Goal: Information Seeking & Learning: Learn about a topic

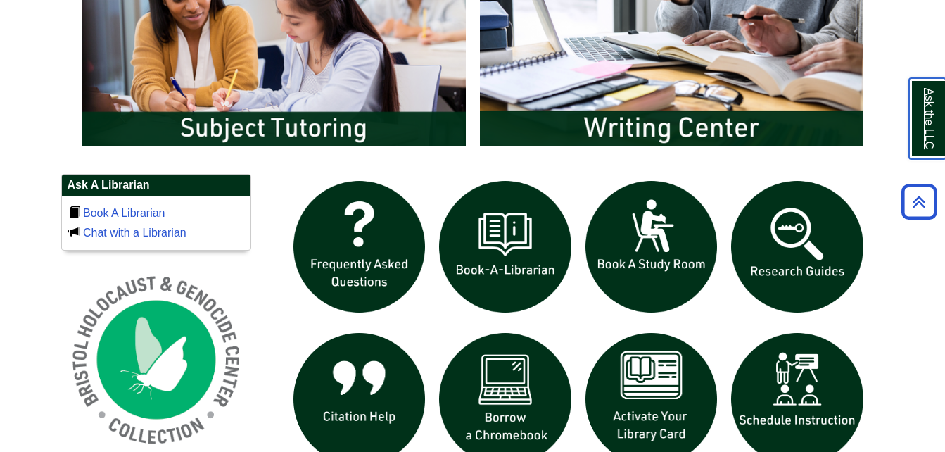
scroll to position [817, 0]
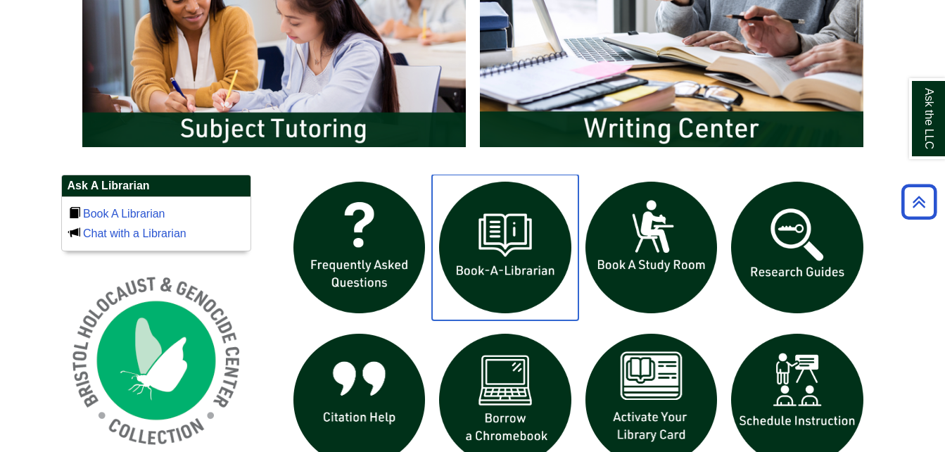
click at [518, 286] on img "slideshow" at bounding box center [505, 247] width 146 height 146
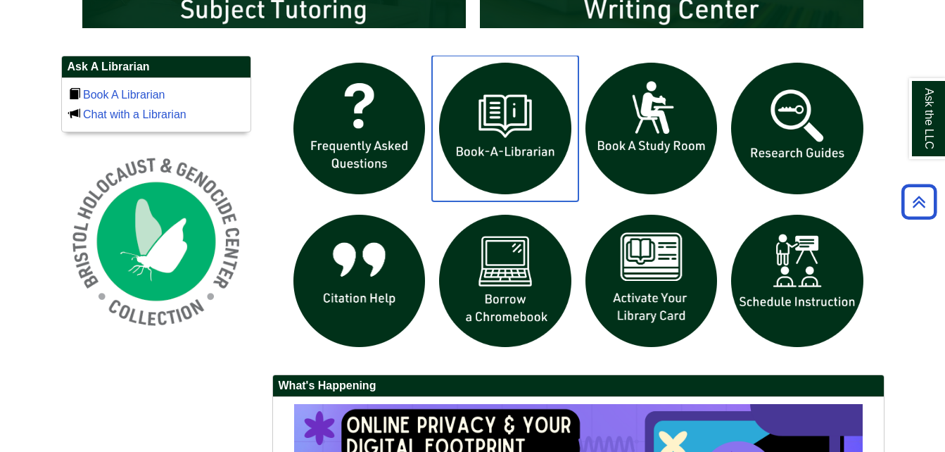
scroll to position [938, 0]
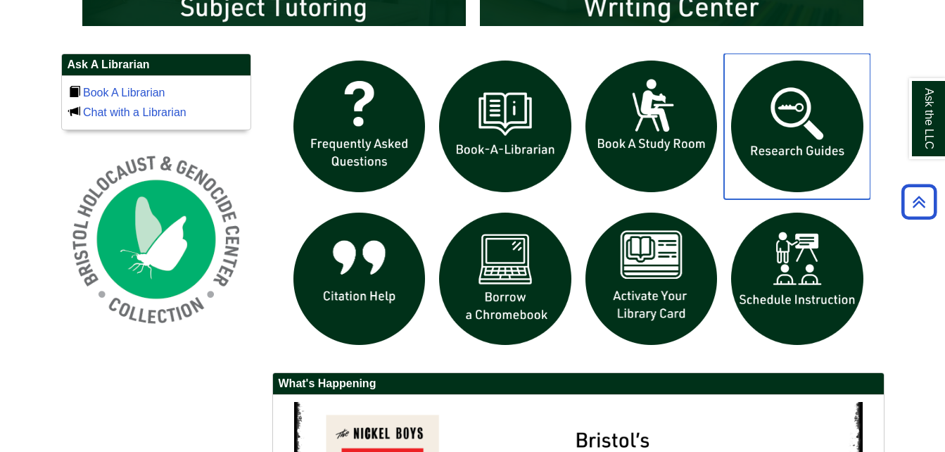
click at [799, 146] on img "slideshow" at bounding box center [797, 126] width 146 height 146
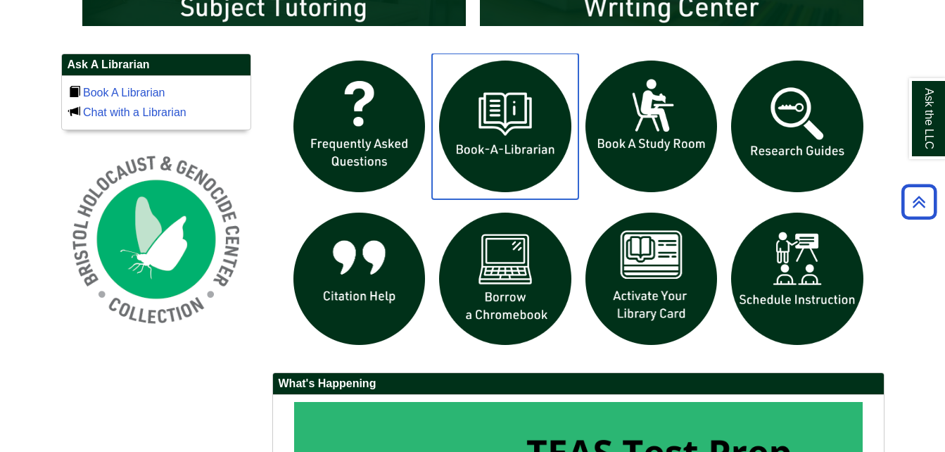
click at [497, 130] on img "slideshow" at bounding box center [505, 126] width 146 height 146
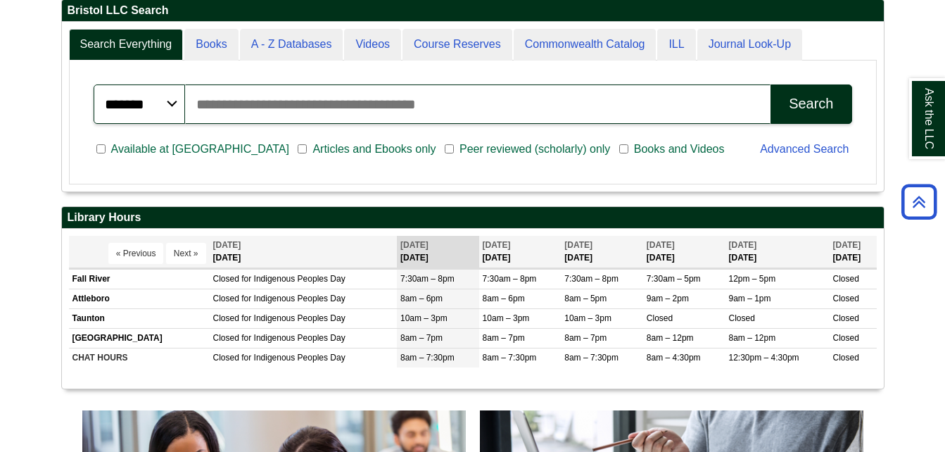
scroll to position [0, 0]
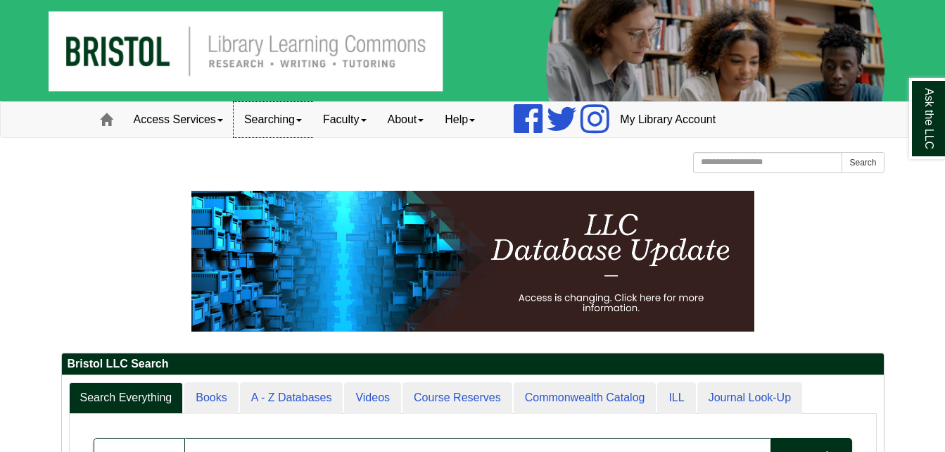
click at [276, 118] on link "Searching" at bounding box center [273, 119] width 79 height 35
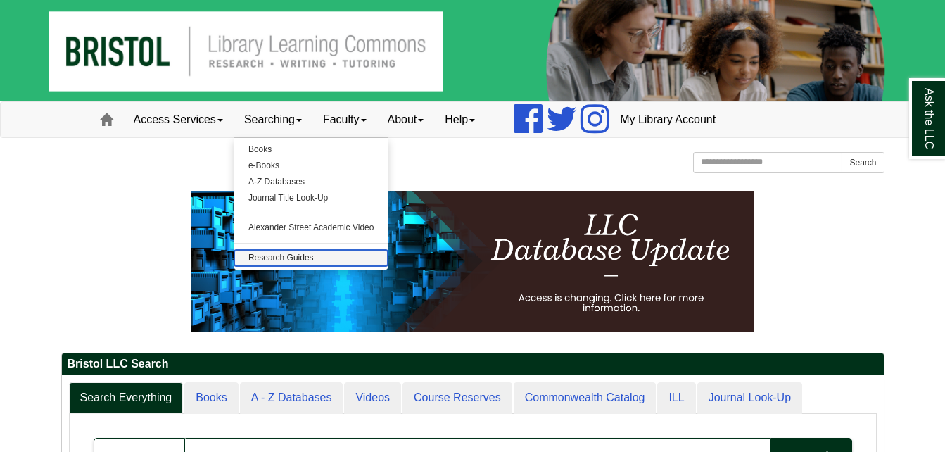
click at [322, 255] on link "Research Guides" at bounding box center [311, 258] width 154 height 16
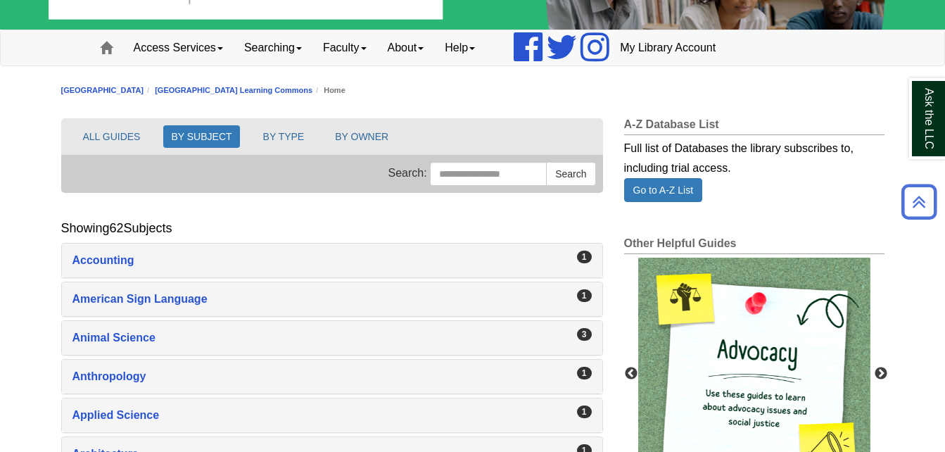
scroll to position [71, 0]
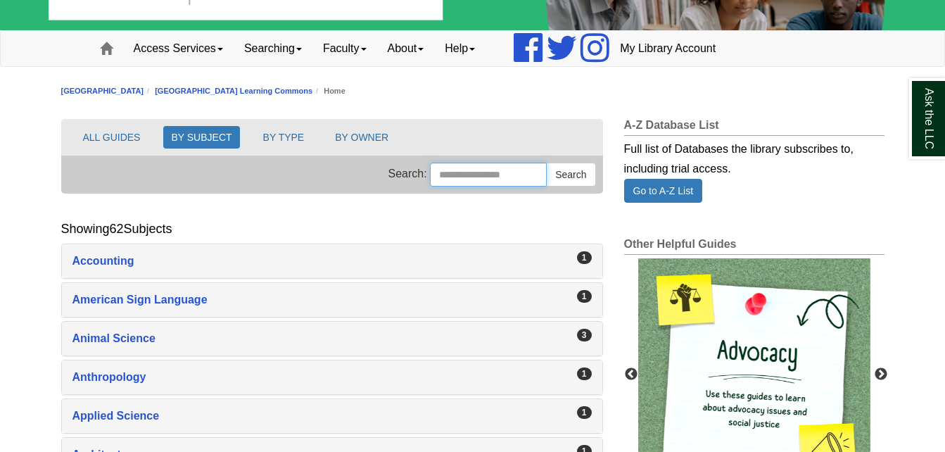
click at [478, 167] on input "Search this Group" at bounding box center [488, 175] width 117 height 24
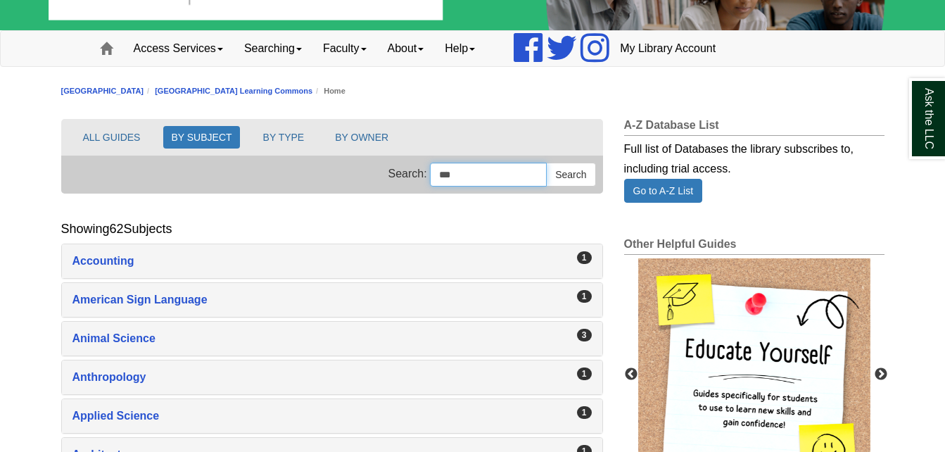
type input "***"
click at [546, 163] on button "Search" at bounding box center [570, 175] width 49 height 24
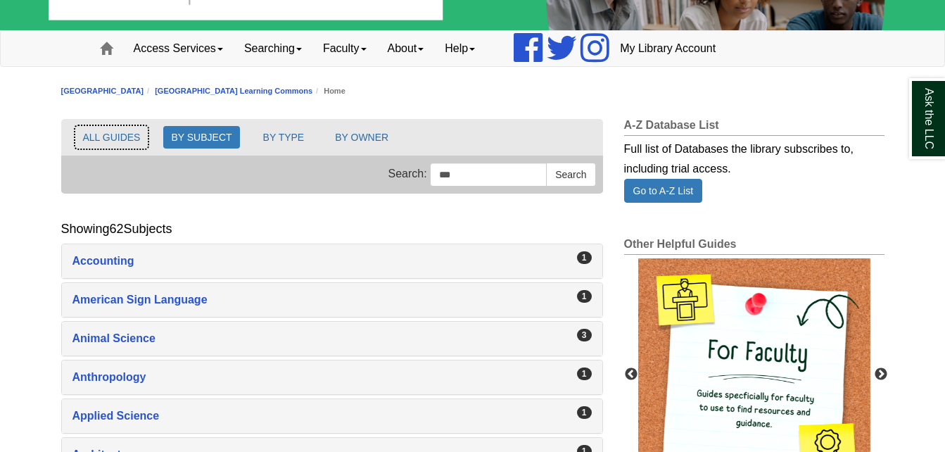
click at [118, 139] on button "ALL GUIDES" at bounding box center [111, 137] width 73 height 23
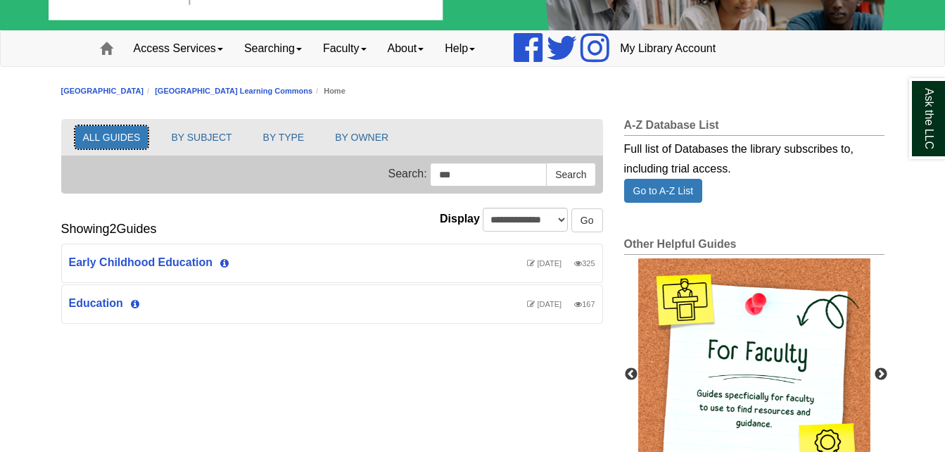
scroll to position [38, 540]
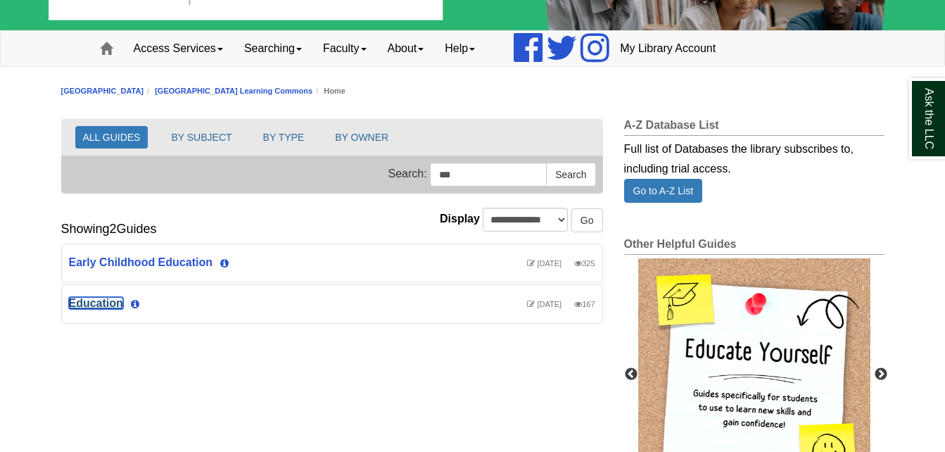
click at [98, 305] on link "Education" at bounding box center [96, 303] width 54 height 12
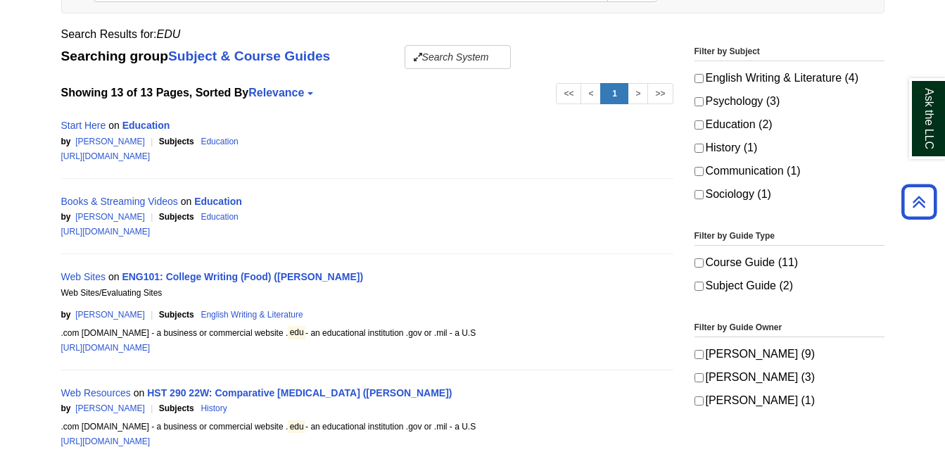
scroll to position [242, 0]
click at [147, 126] on link "Education" at bounding box center [146, 125] width 48 height 11
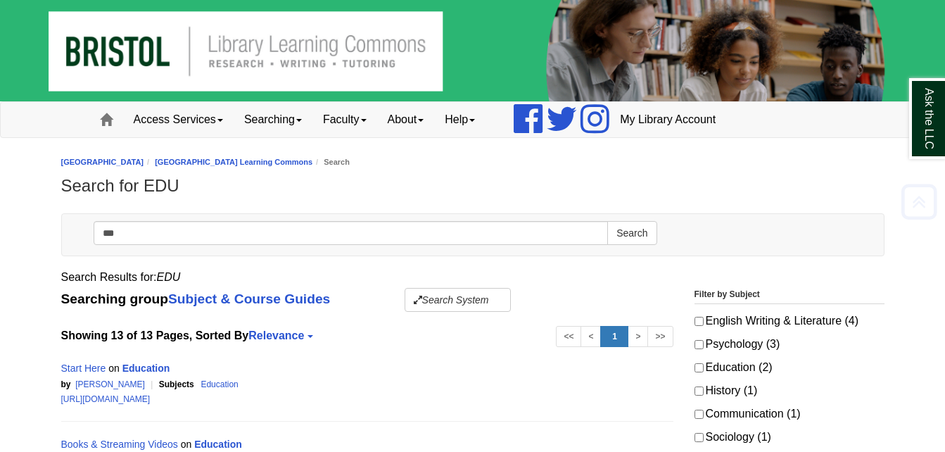
scroll to position [242, 0]
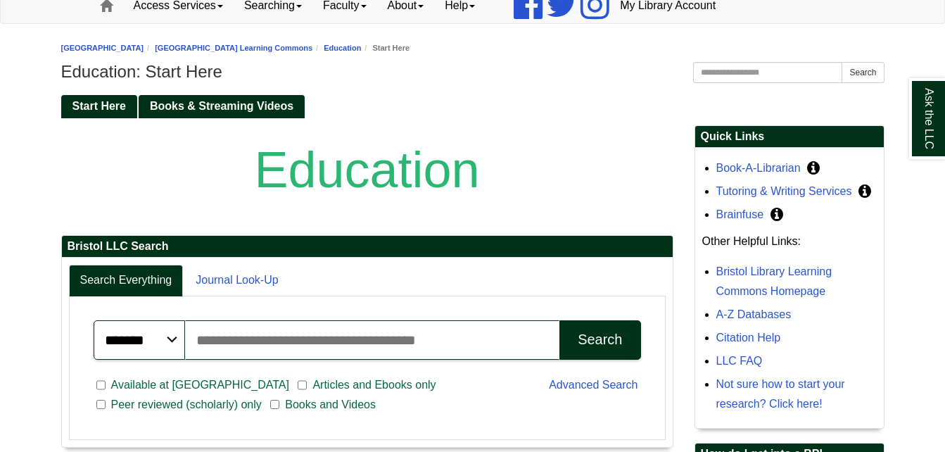
scroll to position [115, 0]
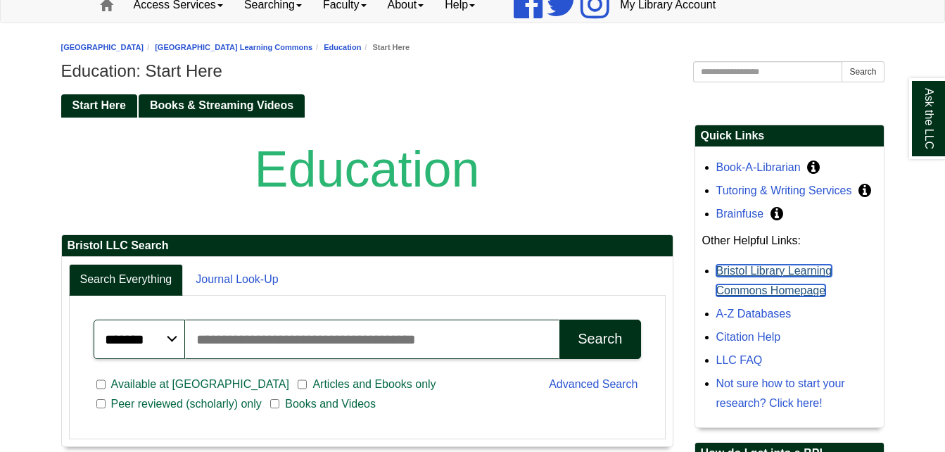
click at [776, 271] on link "Bristol Library Learning Commons Homepage" at bounding box center [774, 281] width 116 height 32
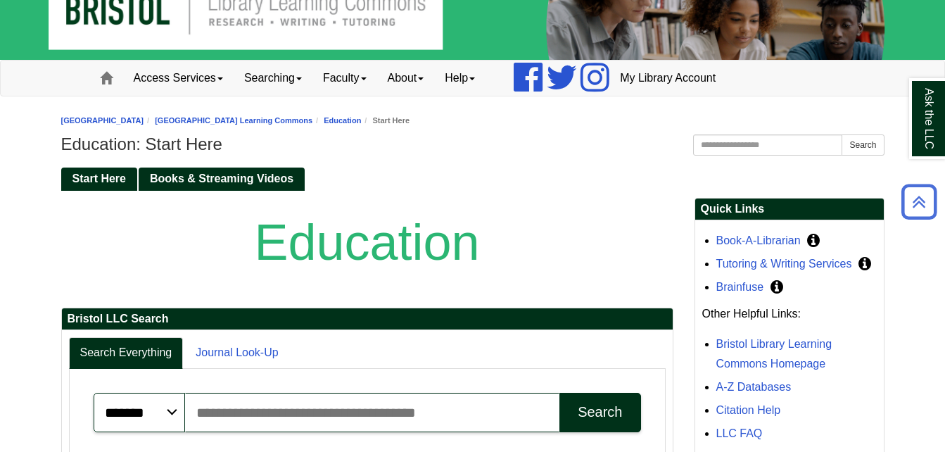
scroll to position [0, 0]
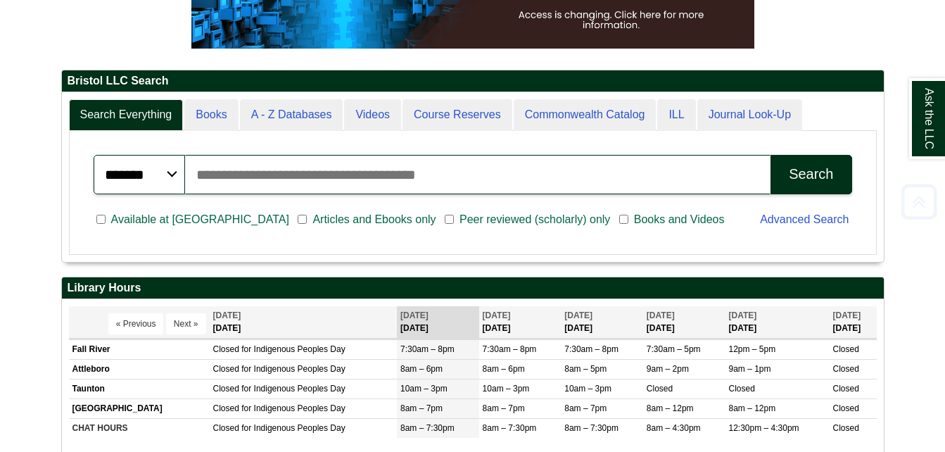
scroll to position [300, 0]
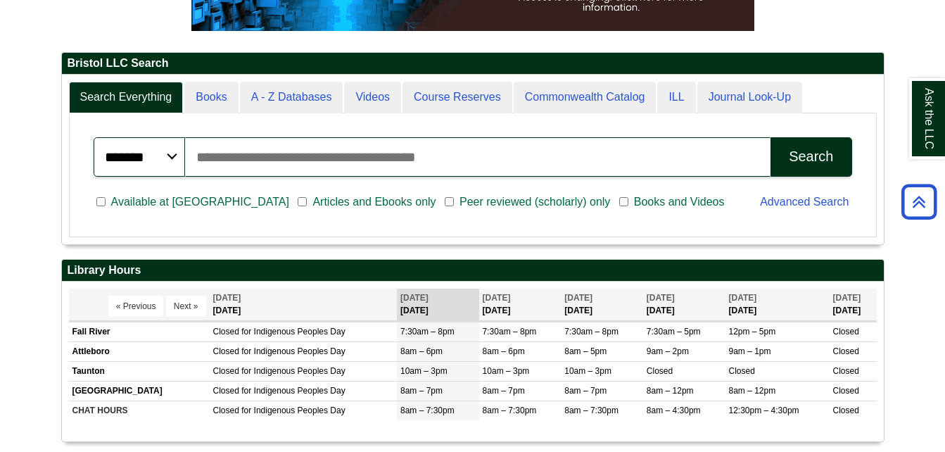
click at [277, 160] on input "Search articles, books, journals & more" at bounding box center [478, 156] width 586 height 39
type input "***"
click at [770, 137] on button "Search" at bounding box center [810, 156] width 81 height 39
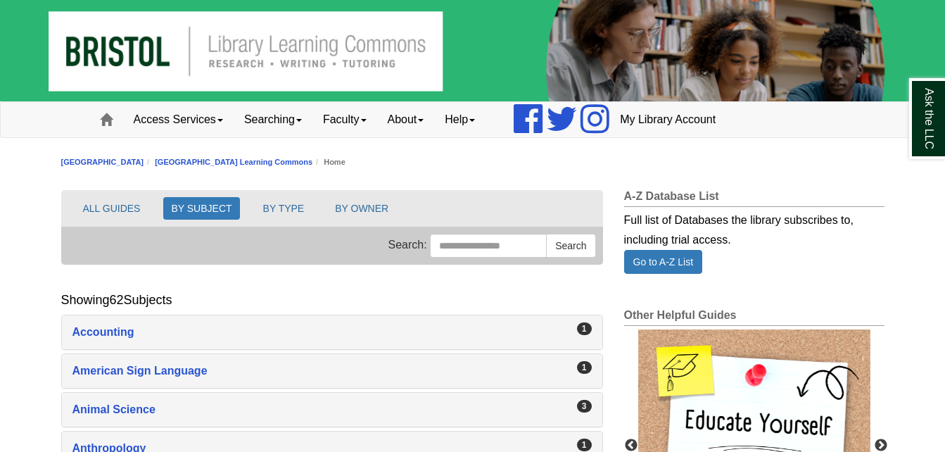
click at [322, 255] on div "Search: Search this Group Search" at bounding box center [332, 246] width 528 height 24
click at [476, 250] on input "Search this Group" at bounding box center [488, 246] width 117 height 24
type input "***"
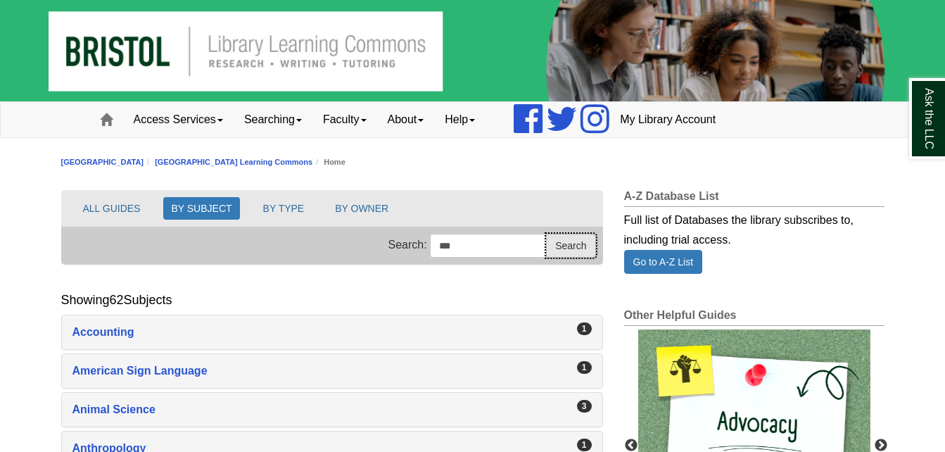
click at [577, 256] on button "Search" at bounding box center [570, 246] width 49 height 24
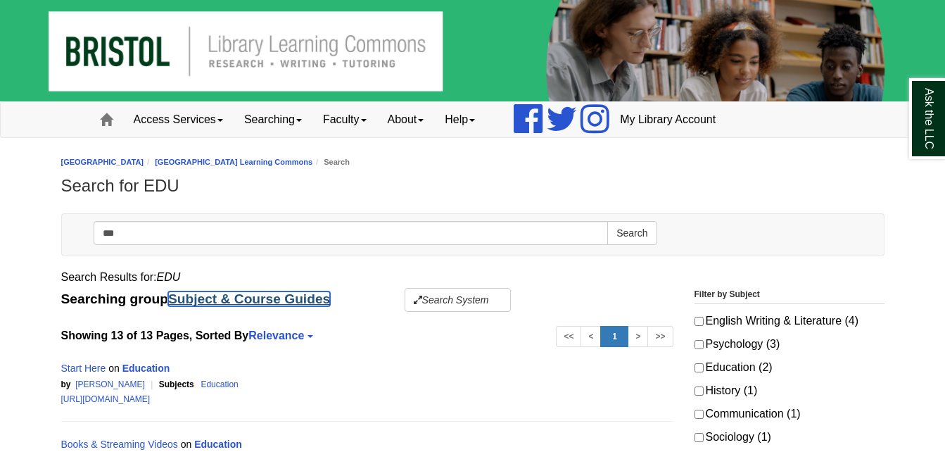
click at [255, 306] on link "Subject & Course Guides" at bounding box center [249, 298] width 162 height 15
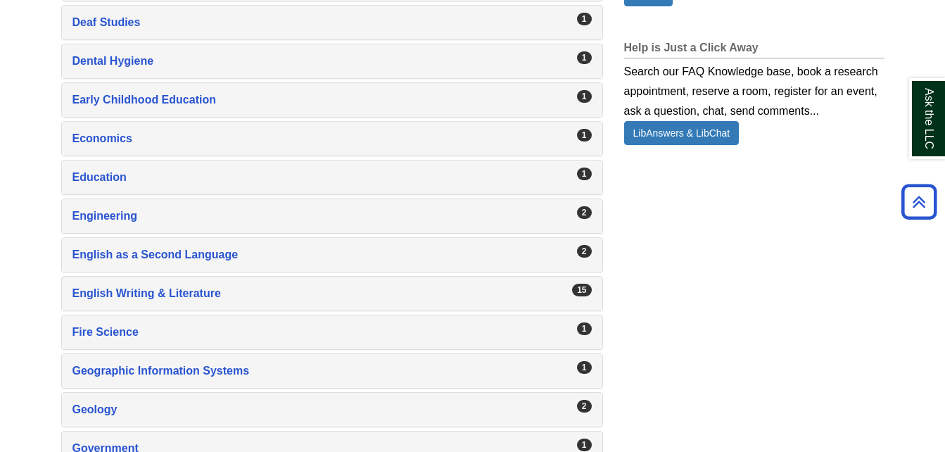
scroll to position [1048, 0]
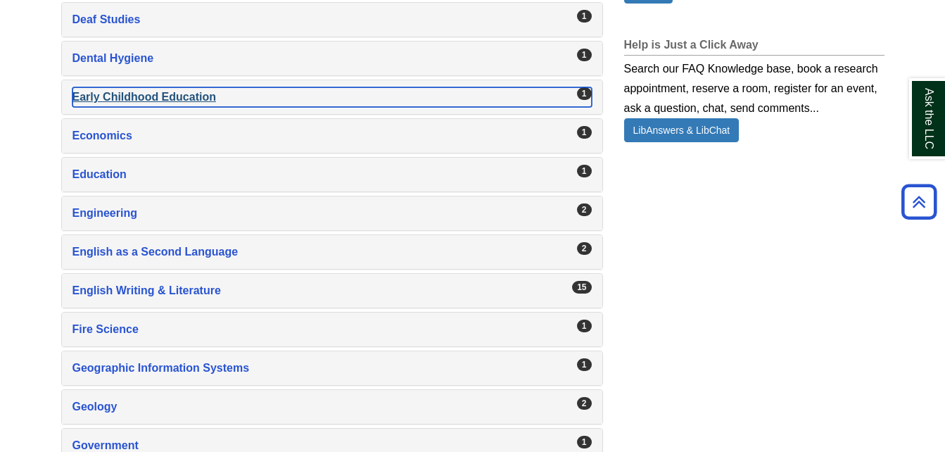
click at [165, 98] on div "Early Childhood Education , 1 guides" at bounding box center [331, 97] width 519 height 20
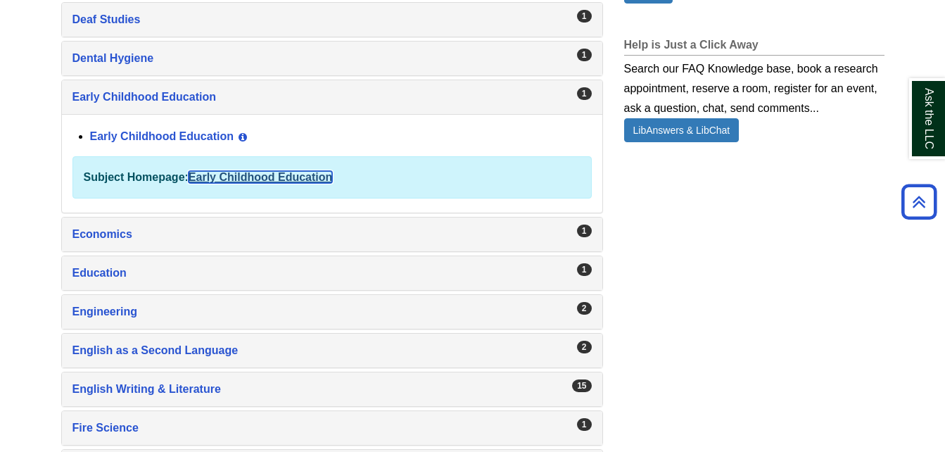
click at [236, 179] on link "Early Childhood Education" at bounding box center [261, 177] width 144 height 12
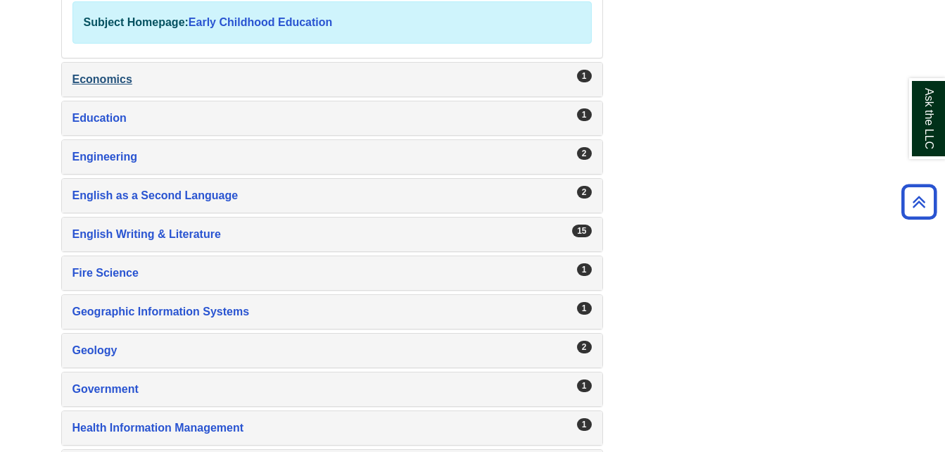
scroll to position [1203, 0]
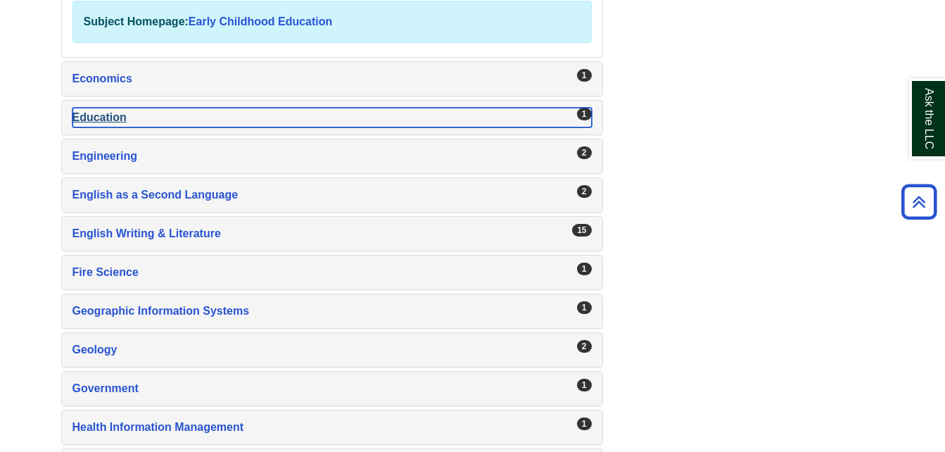
click at [110, 124] on div "Education , 1 guides" at bounding box center [331, 118] width 519 height 20
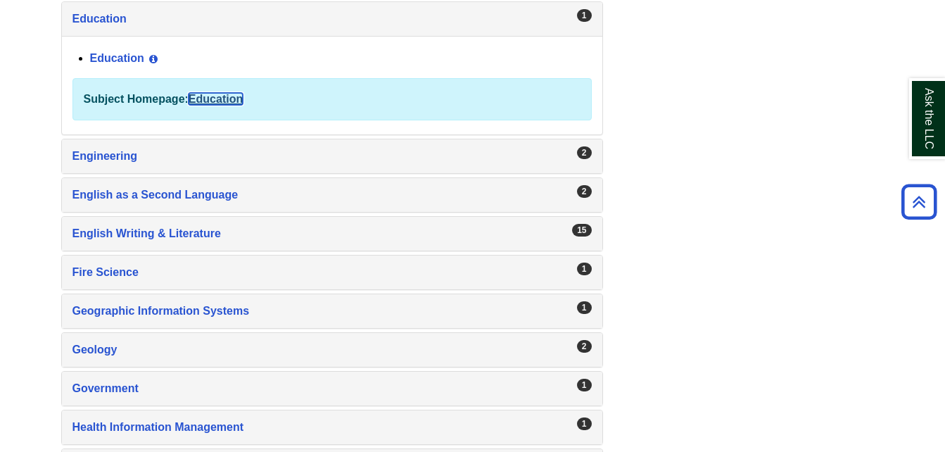
click at [222, 99] on link "Education" at bounding box center [216, 99] width 54 height 12
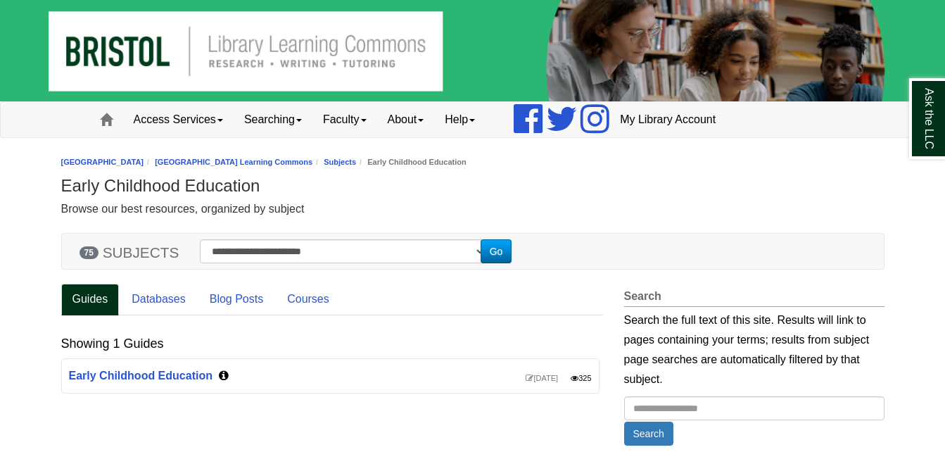
scroll to position [155, 0]
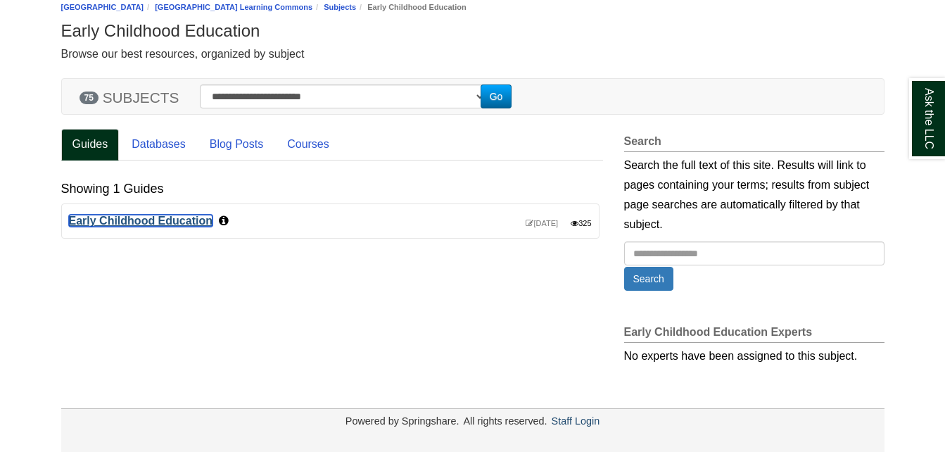
click at [153, 221] on link "Early Childhood Education" at bounding box center [141, 221] width 144 height 12
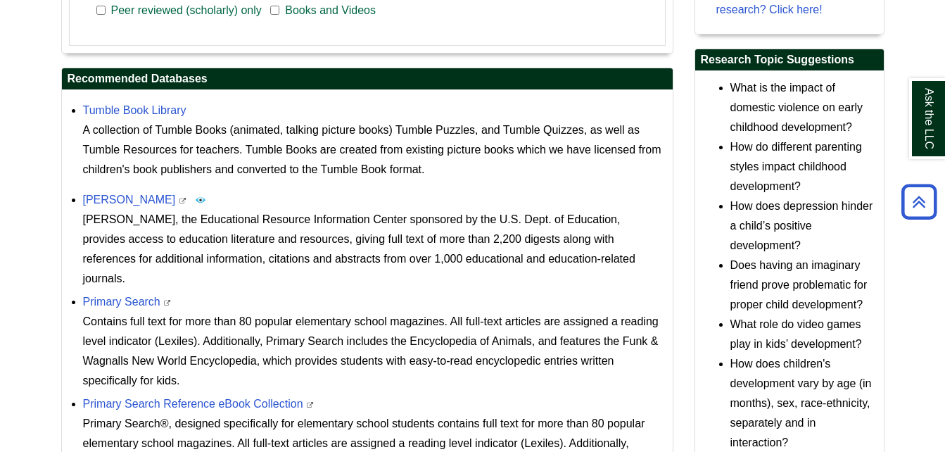
scroll to position [527, 0]
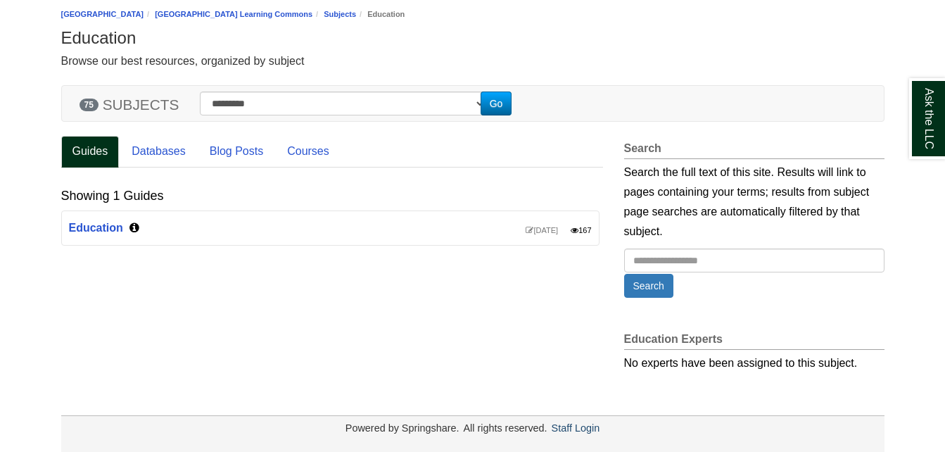
scroll to position [155, 0]
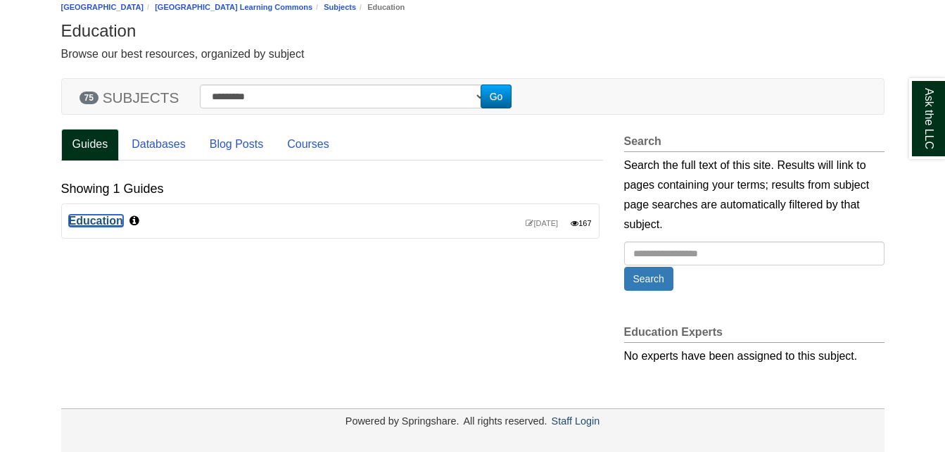
click at [101, 222] on link "Education" at bounding box center [96, 221] width 54 height 12
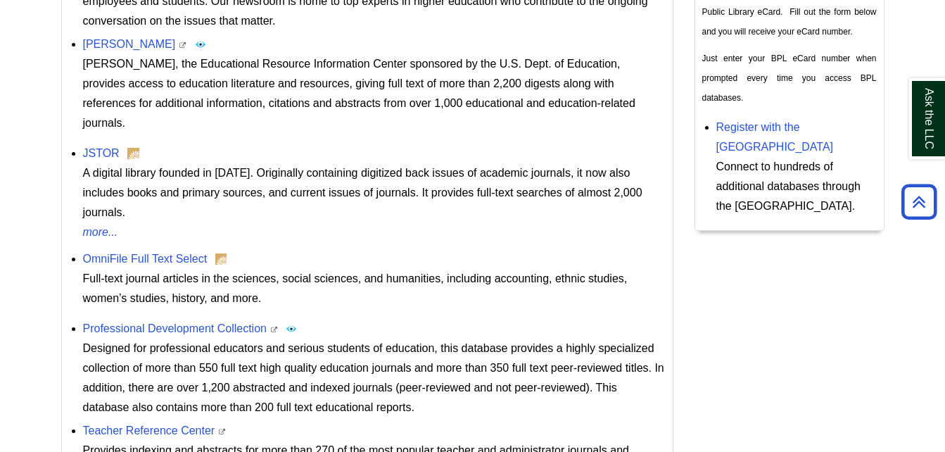
scroll to position [834, 0]
